Goal: Transaction & Acquisition: Download file/media

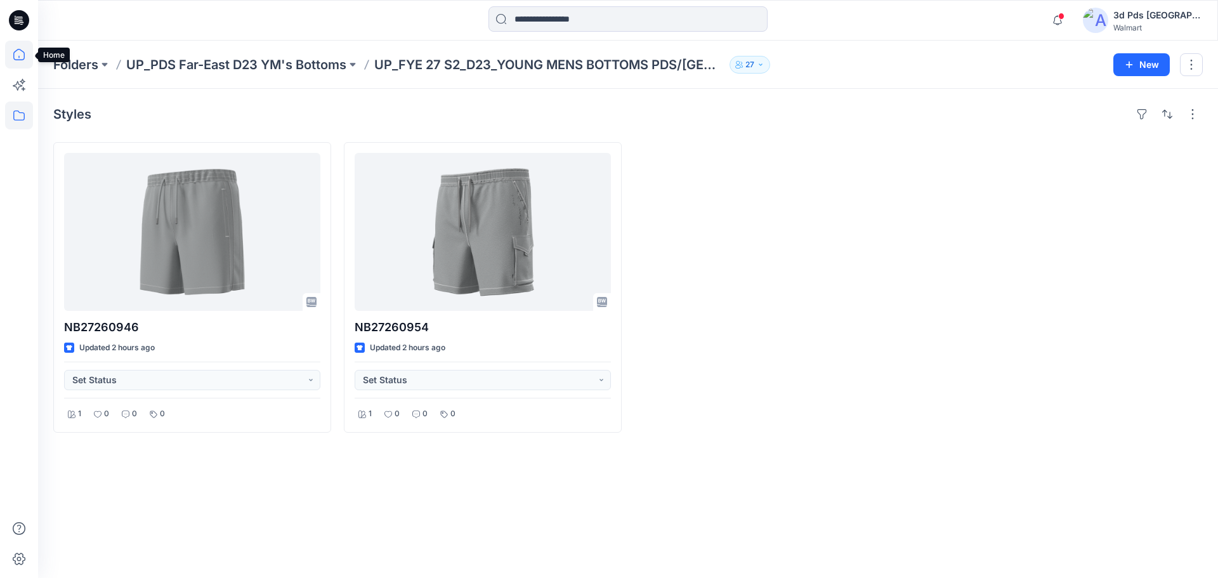
click at [21, 56] on icon at bounding box center [19, 55] width 28 height 28
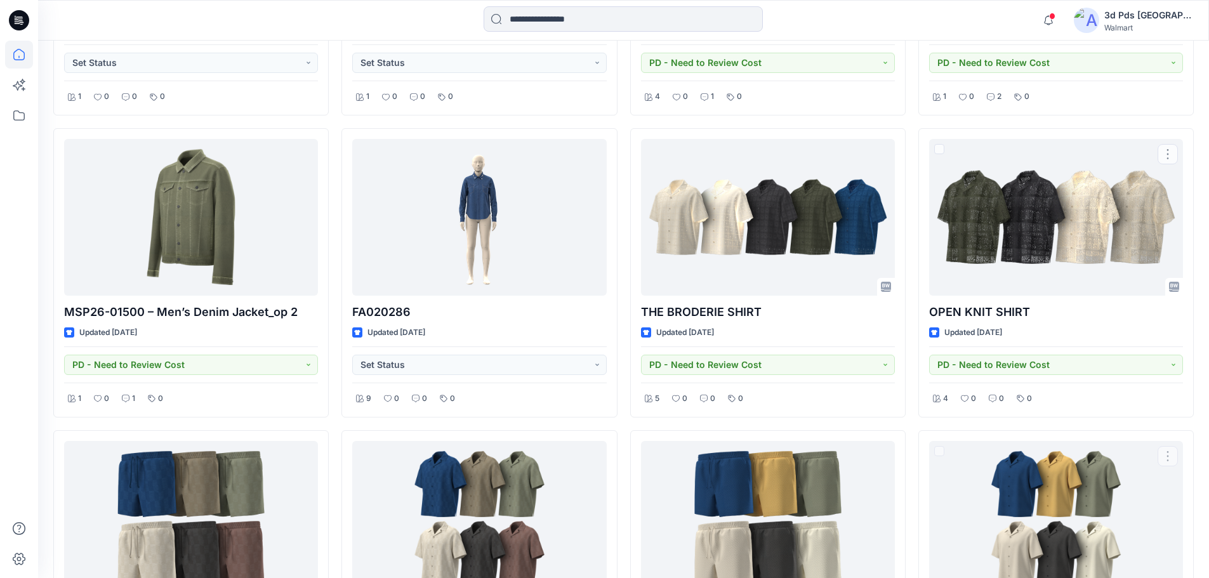
scroll to position [433, 0]
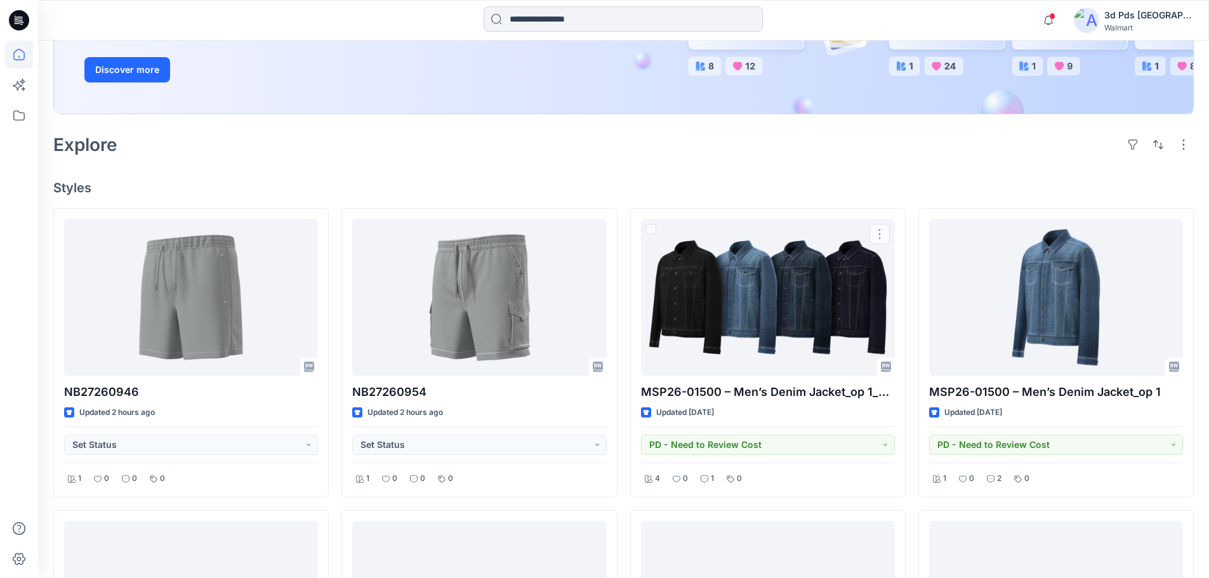
scroll to position [53, 0]
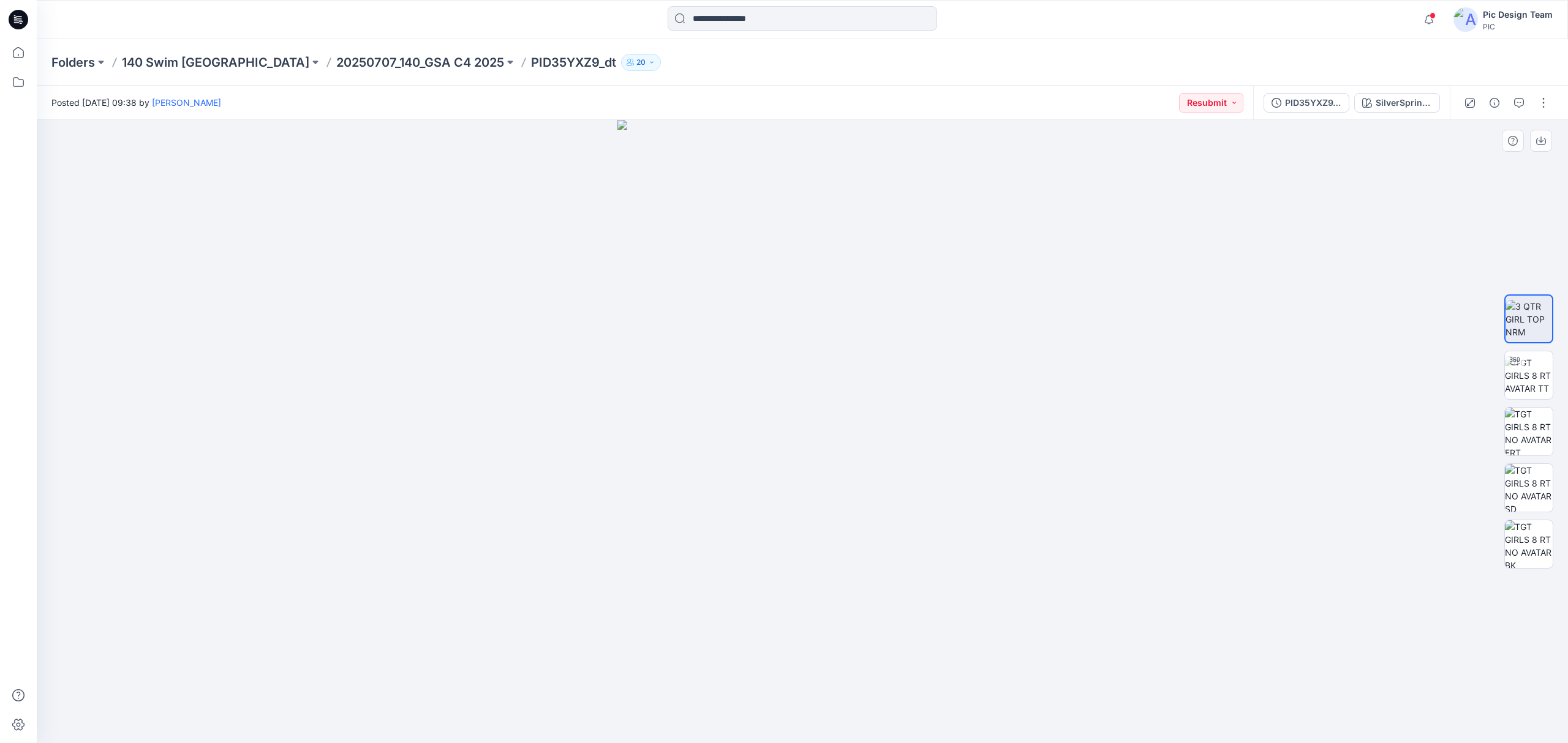
drag, startPoint x: 464, startPoint y: 496, endPoint x: 564, endPoint y: 513, distance: 101.4
click at [336, 64] on p "20250707_140_GSA C4 2025" at bounding box center [420, 63] width 168 height 17
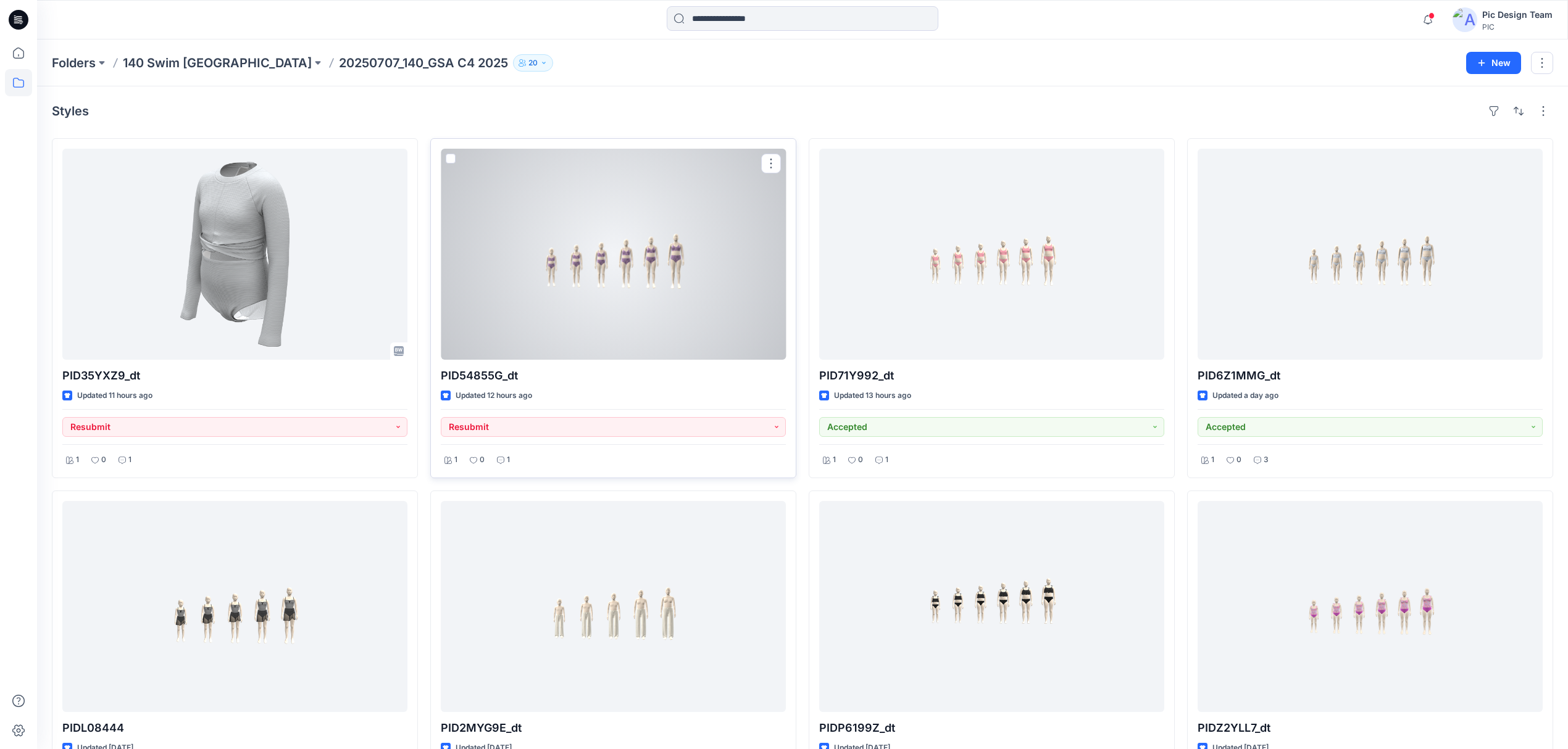
click at [660, 260] on div at bounding box center [613, 254] width 345 height 211
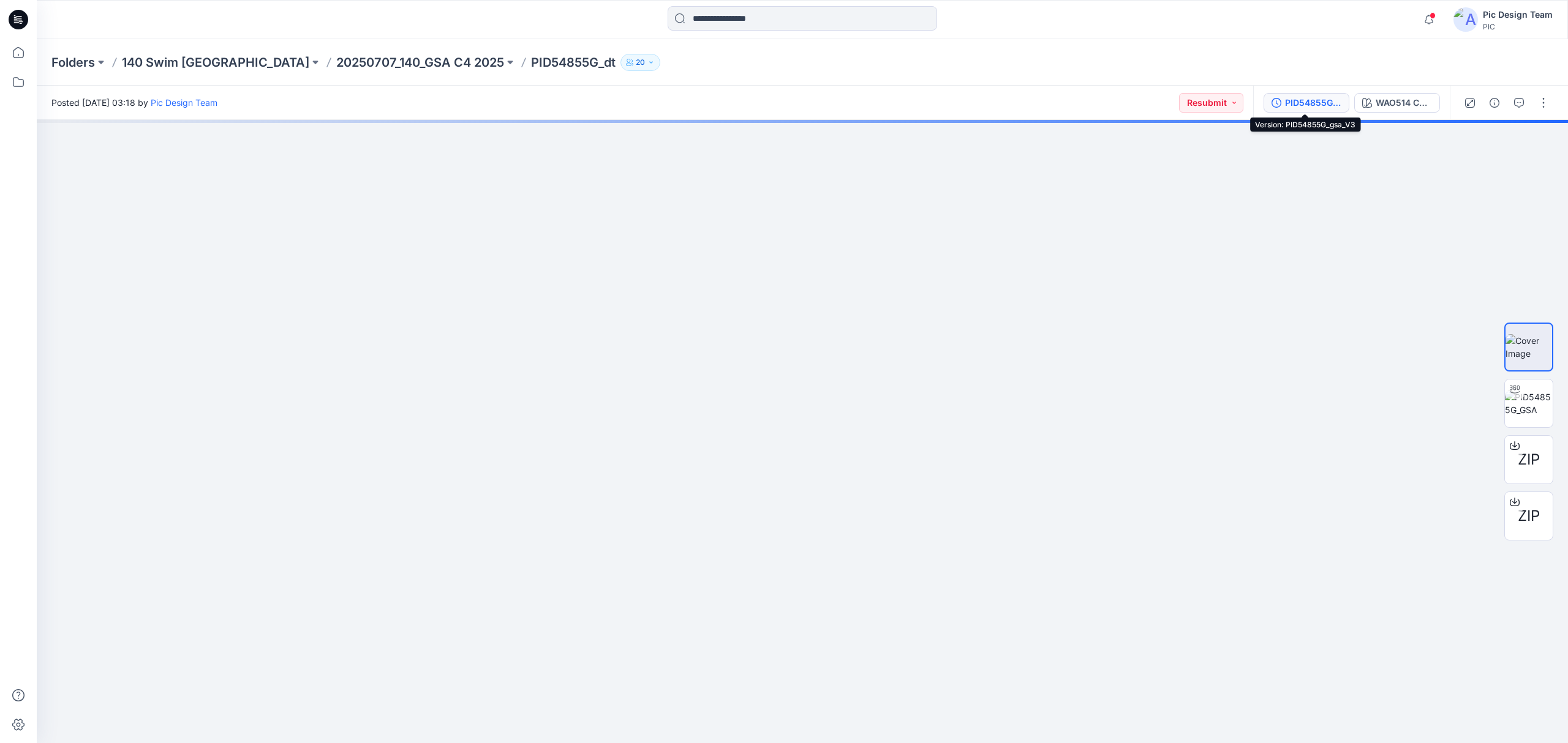
click at [1312, 98] on div "PID54855G_gsa_V3" at bounding box center [1313, 103] width 56 height 14
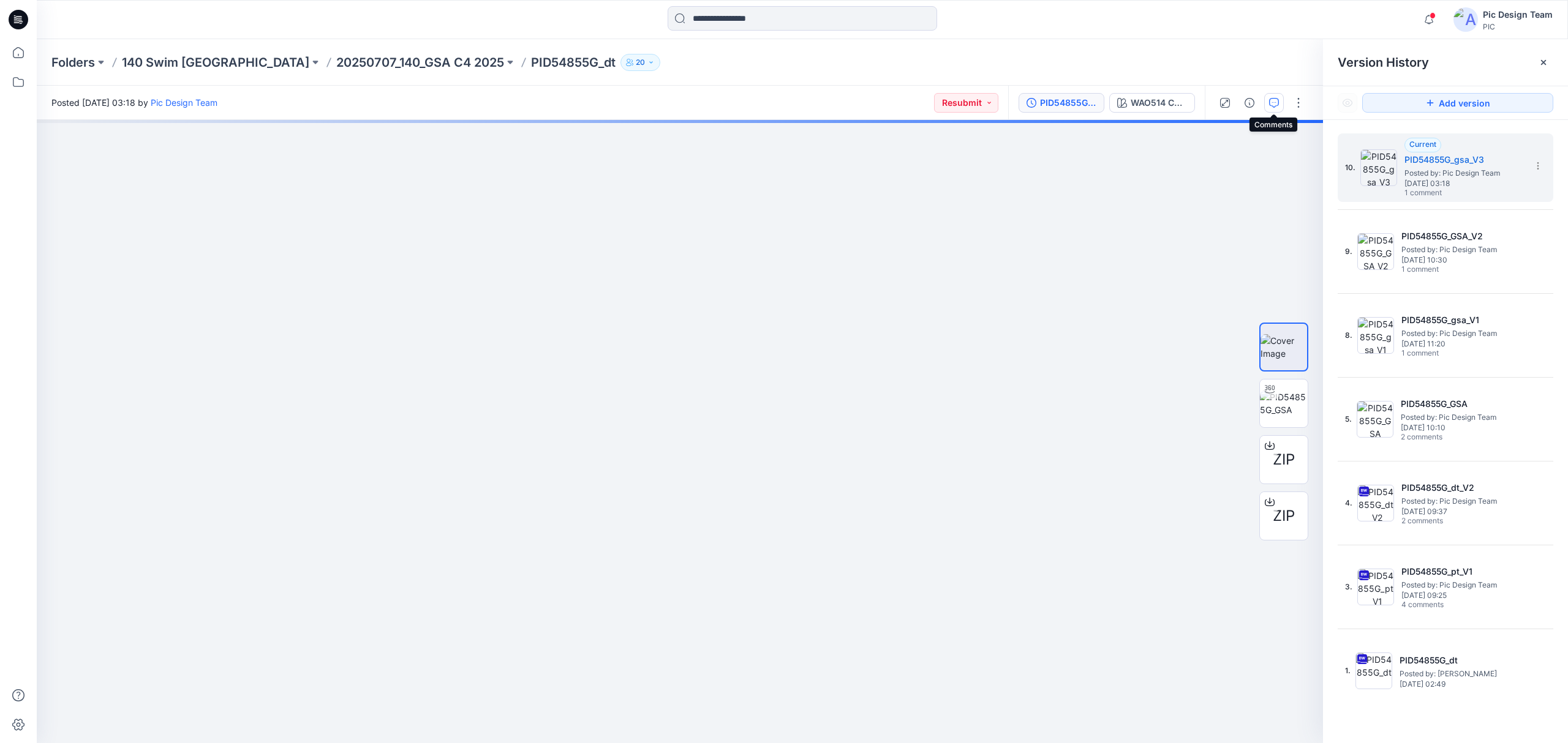
click at [1275, 108] on button "button" at bounding box center [1274, 102] width 19 height 19
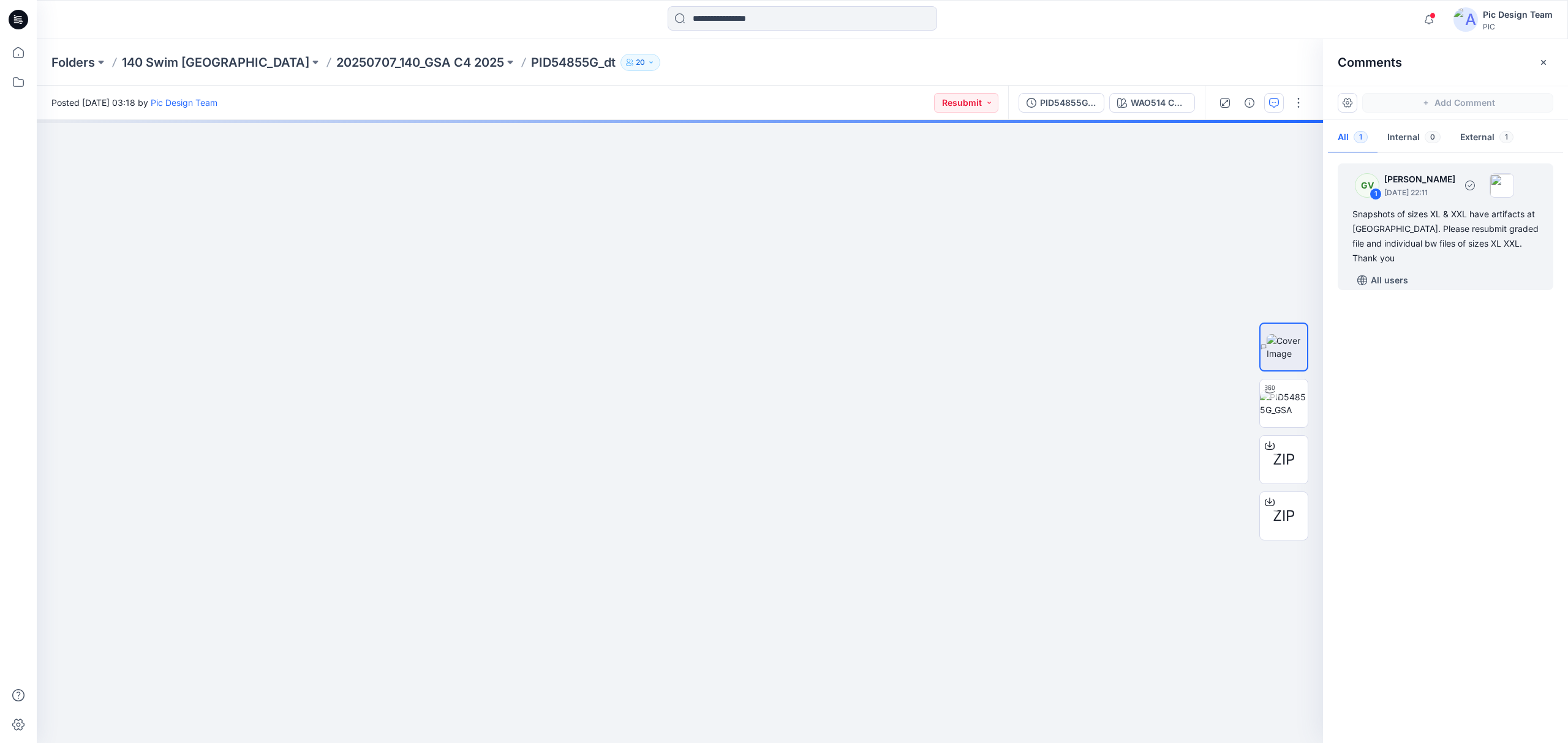
click at [1473, 217] on div "Snapshots of sizes XL & XXL have artifacts at key hole. Please resubmit graded …" at bounding box center [1445, 235] width 186 height 59
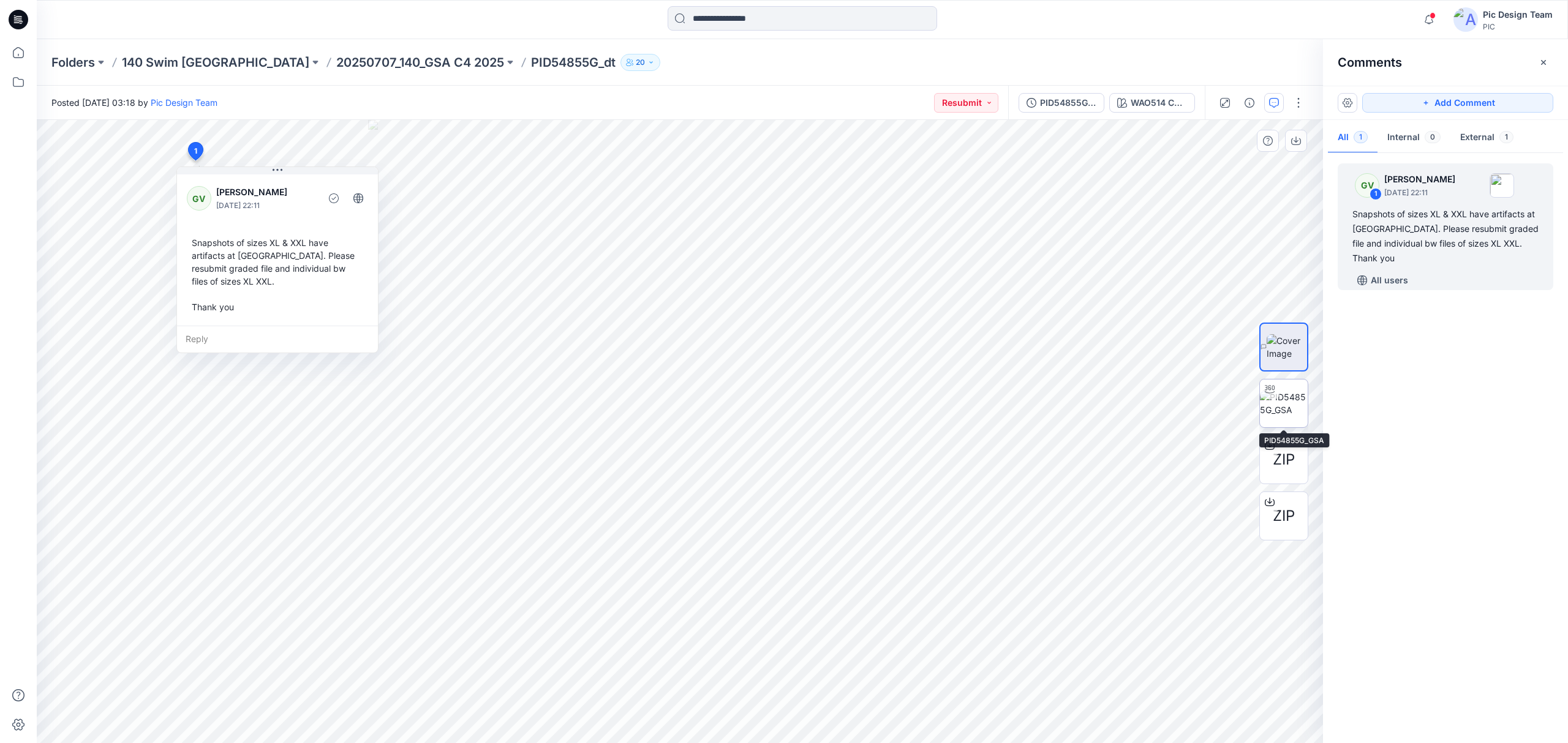
click at [1286, 416] on img at bounding box center [1283, 403] width 47 height 26
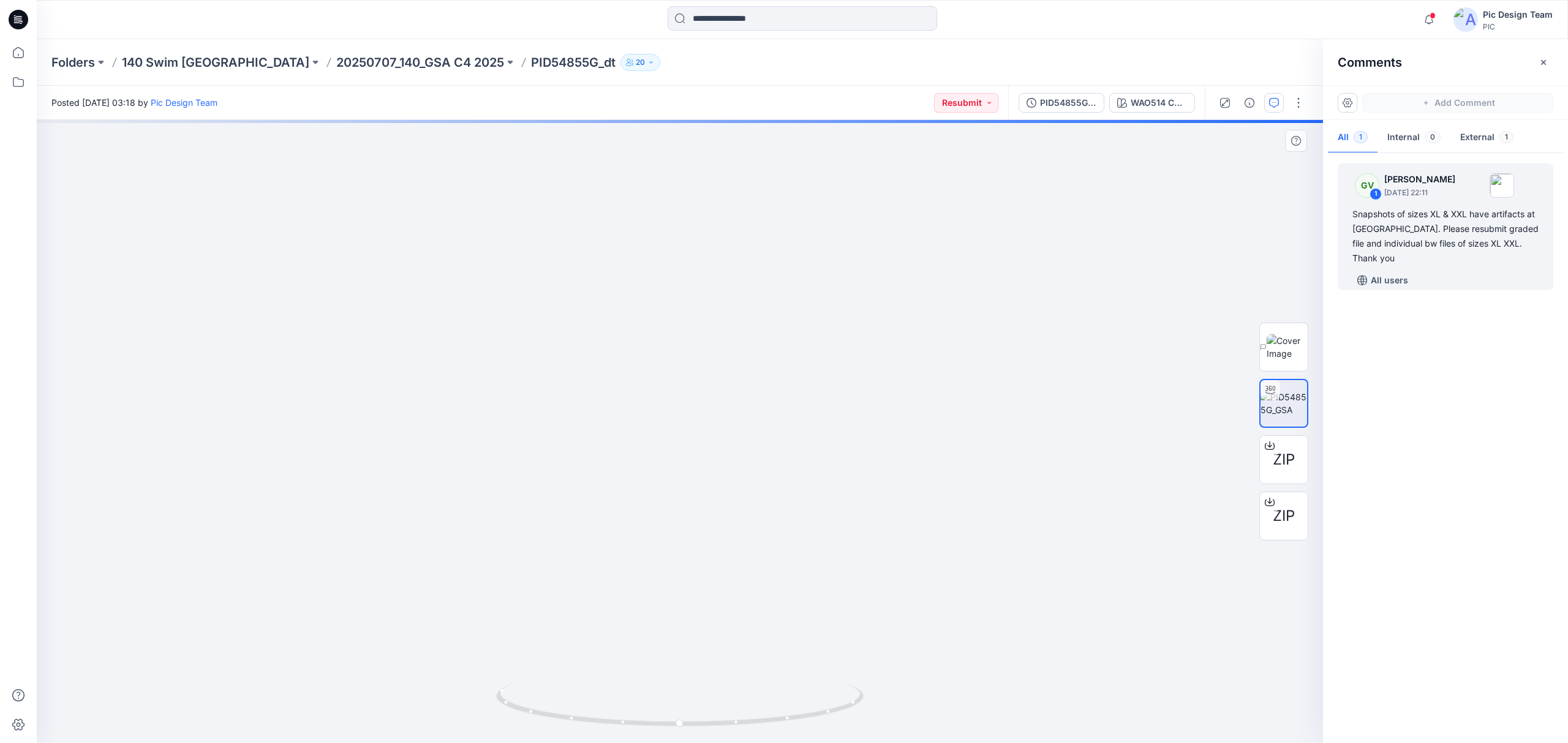
drag, startPoint x: 1080, startPoint y: 487, endPoint x: 849, endPoint y: 458, distance: 232.8
drag, startPoint x: 1186, startPoint y: 416, endPoint x: 524, endPoint y: 450, distance: 662.9
drag, startPoint x: 1058, startPoint y: 103, endPoint x: 1054, endPoint y: 93, distance: 10.8
click at [1056, 101] on div "PID54855G_gsa_V3" at bounding box center [1068, 103] width 56 height 14
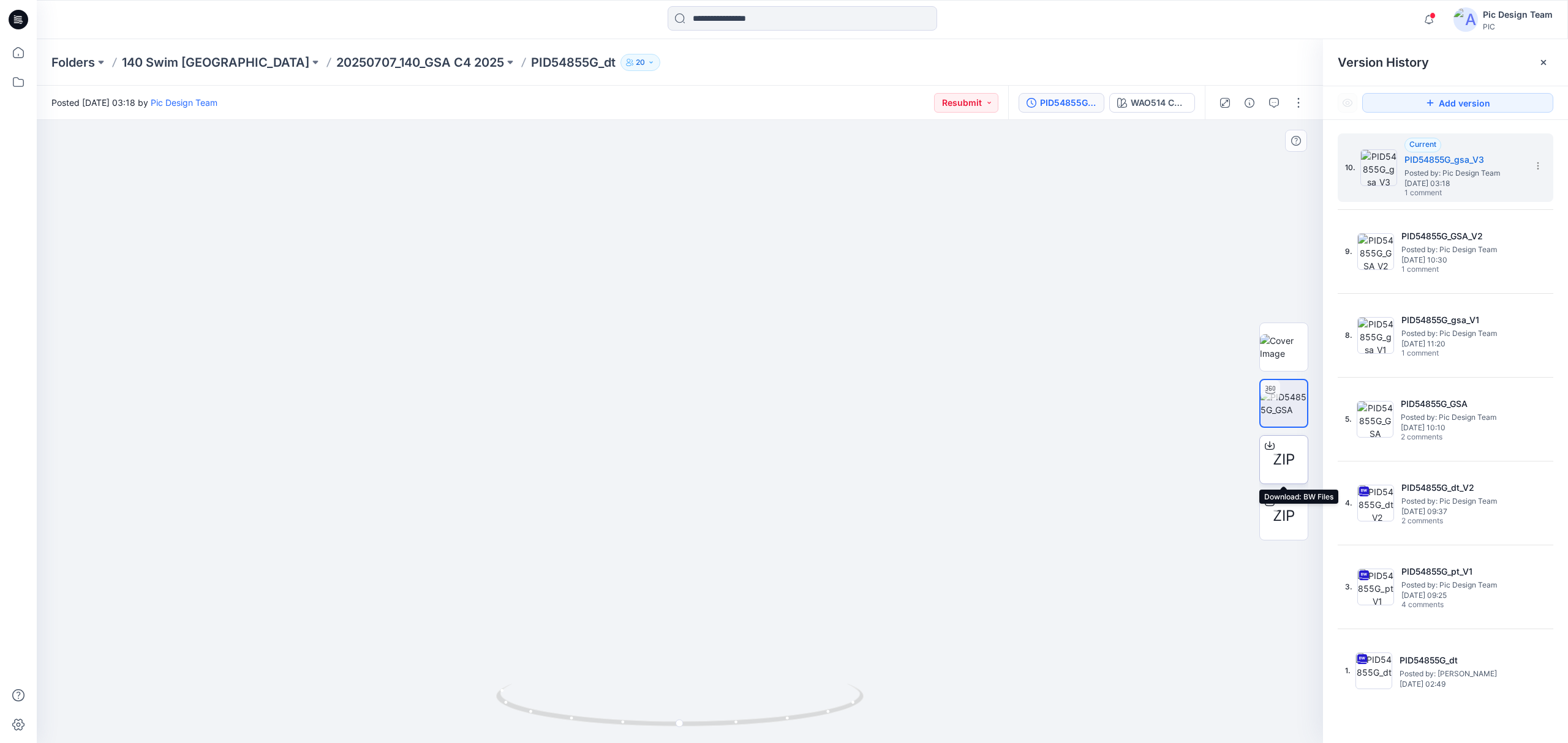
click at [1289, 463] on span "ZIP" at bounding box center [1283, 459] width 22 height 22
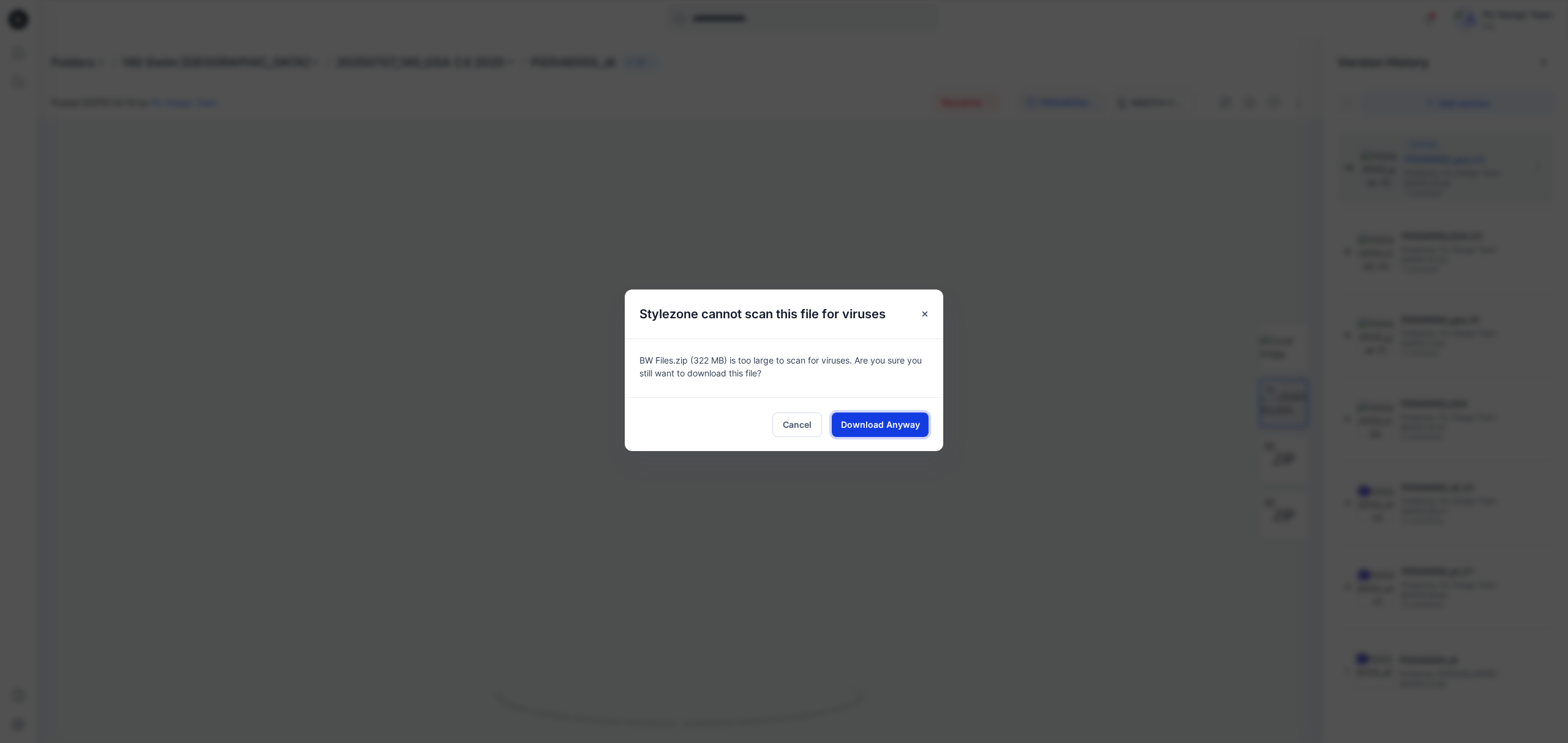
click at [884, 422] on span "Download Anyway" at bounding box center [881, 424] width 79 height 13
